Goal: Task Accomplishment & Management: Manage account settings

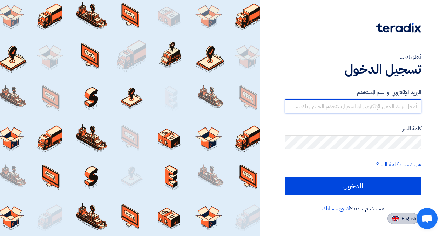
type input "[EMAIL_ADDRESS][DOMAIN_NAME]"
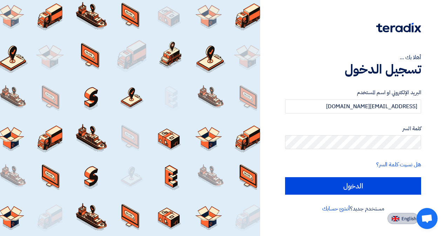
click at [401, 217] on span "English" at bounding box center [408, 219] width 15 height 5
type input "Sign in"
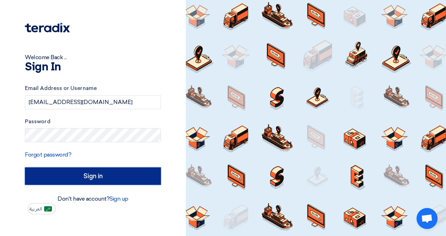
click at [62, 177] on input "Sign in" at bounding box center [93, 177] width 136 height 18
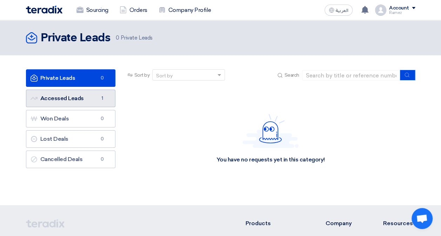
click at [68, 99] on link "Accessed Leads Accessed Leads 1" at bounding box center [70, 99] width 89 height 18
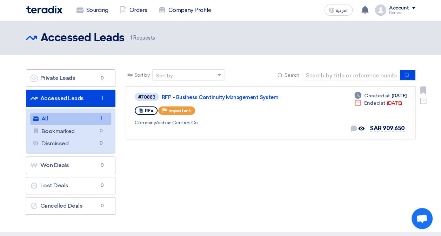
click at [177, 111] on span "Important" at bounding box center [179, 110] width 22 height 5
click at [62, 118] on link "All All 1" at bounding box center [70, 119] width 81 height 12
click at [182, 99] on link "RFP - Business Continuity Management System" at bounding box center [249, 97] width 175 height 6
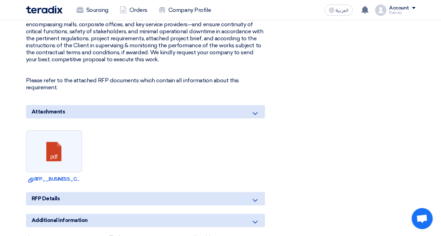
scroll to position [343, 0]
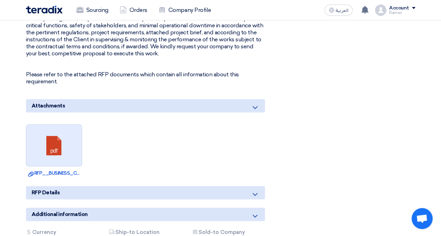
click at [55, 145] on link at bounding box center [54, 146] width 56 height 42
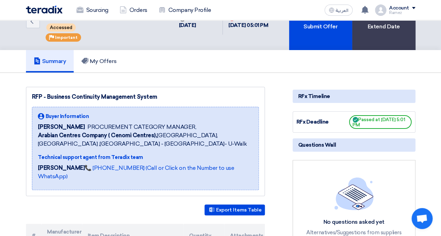
scroll to position [27, 0]
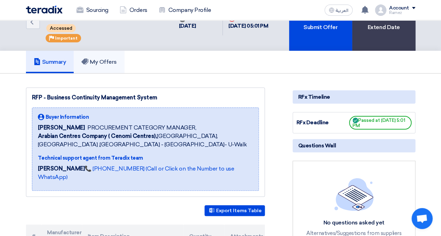
click at [107, 65] on h5 "My Offers" at bounding box center [98, 62] width 35 height 7
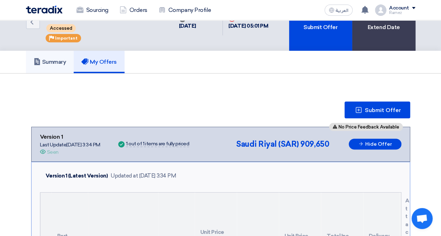
click at [63, 59] on h5 "Summary" at bounding box center [50, 62] width 33 height 7
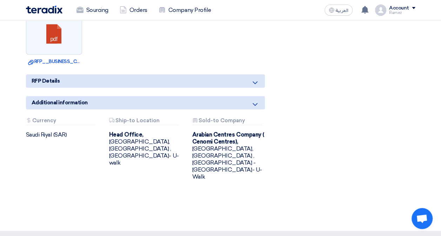
scroll to position [466, 0]
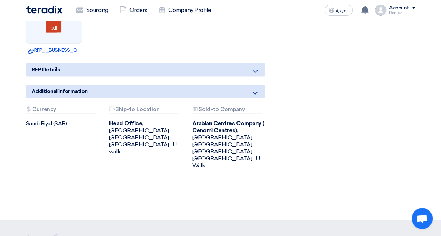
click at [253, 67] on icon at bounding box center [255, 71] width 8 height 8
click at [255, 92] on use at bounding box center [254, 93] width 5 height 3
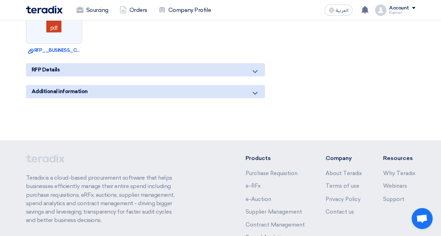
click at [255, 92] on use at bounding box center [254, 93] width 5 height 3
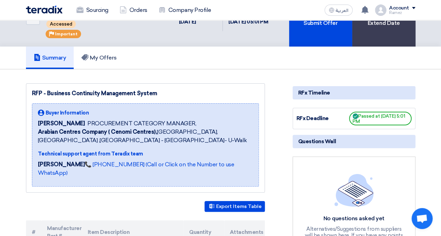
scroll to position [0, 0]
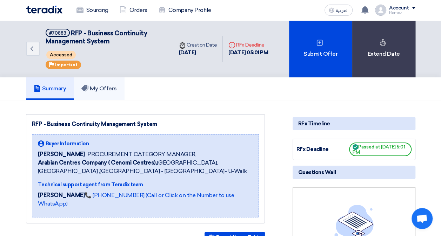
click at [107, 89] on h5 "My Offers" at bounding box center [98, 88] width 35 height 7
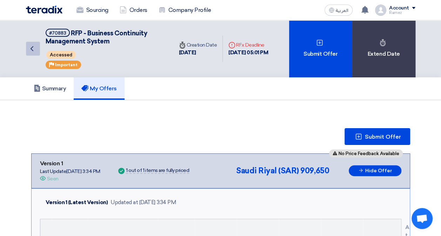
click at [28, 48] on icon "Back" at bounding box center [32, 49] width 8 height 8
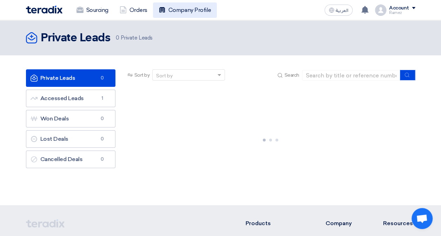
click at [176, 11] on link "Company Profile" at bounding box center [185, 9] width 64 height 15
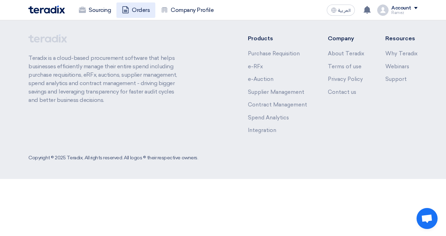
click at [140, 11] on link "Orders" at bounding box center [135, 9] width 39 height 15
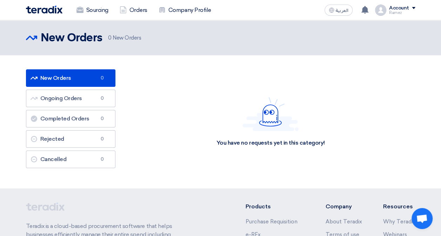
click at [65, 77] on link "New Orders New Orders 0" at bounding box center [70, 78] width 89 height 18
click at [94, 14] on link "Sourcing" at bounding box center [92, 9] width 43 height 15
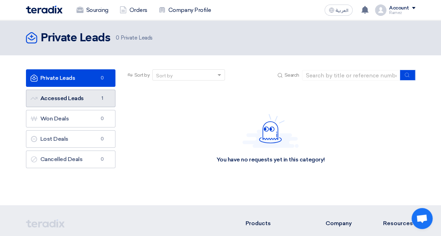
click at [68, 95] on link "Accessed Leads Accessed Leads 1" at bounding box center [70, 99] width 89 height 18
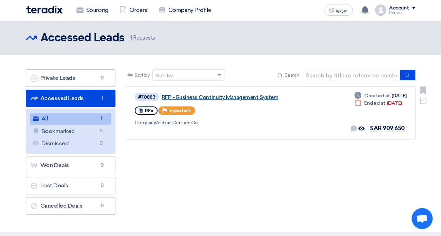
click at [206, 95] on link "RFP - Business Continuity Management System" at bounding box center [249, 97] width 175 height 6
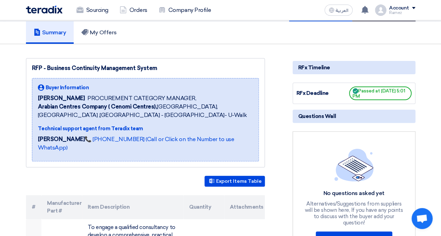
scroll to position [62, 0]
